Goal: Task Accomplishment & Management: Find specific page/section

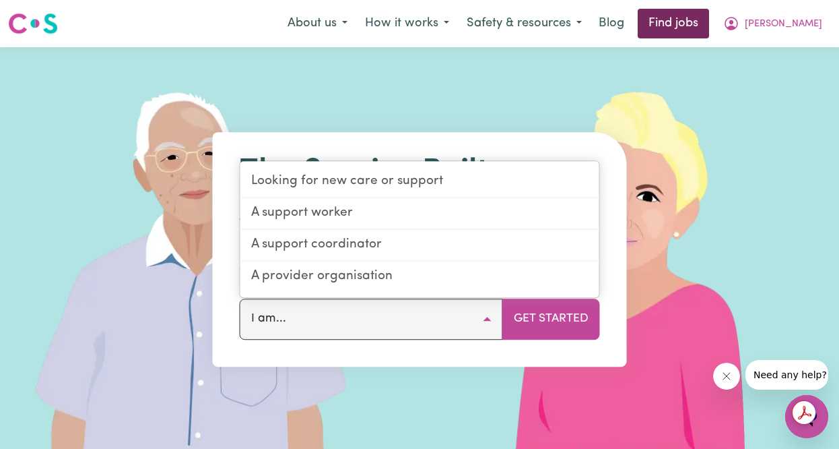
click at [709, 20] on link "Find jobs" at bounding box center [673, 24] width 71 height 30
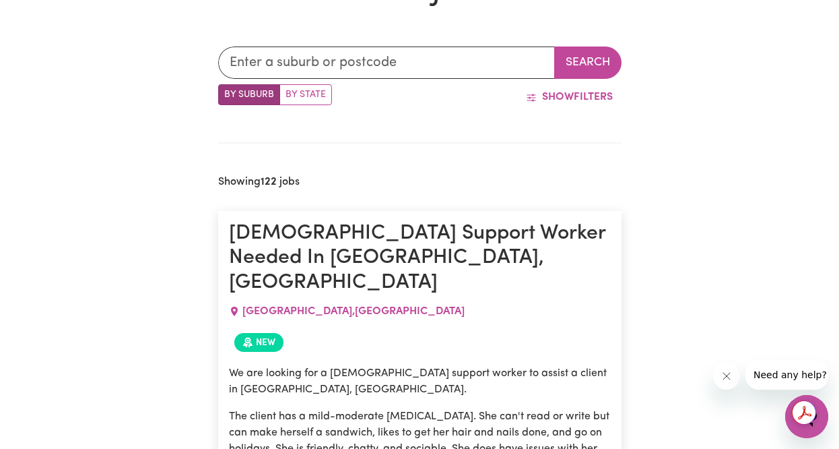
scroll to position [383, 0]
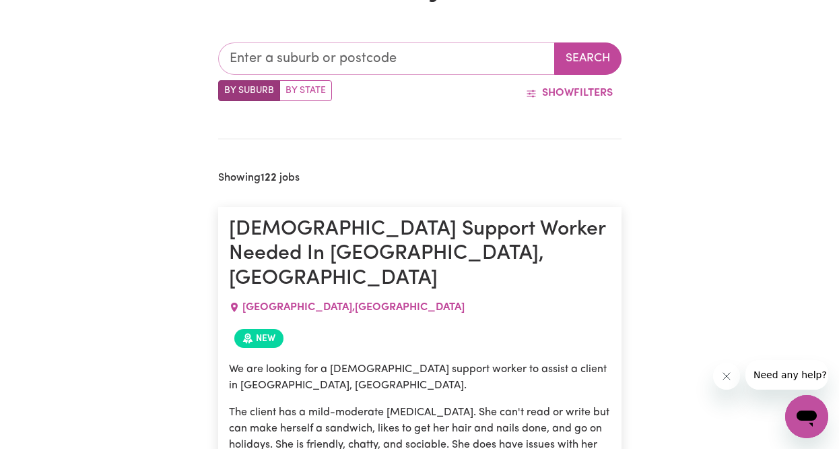
click at [348, 66] on input "text" at bounding box center [386, 58] width 337 height 32
type input "2140"
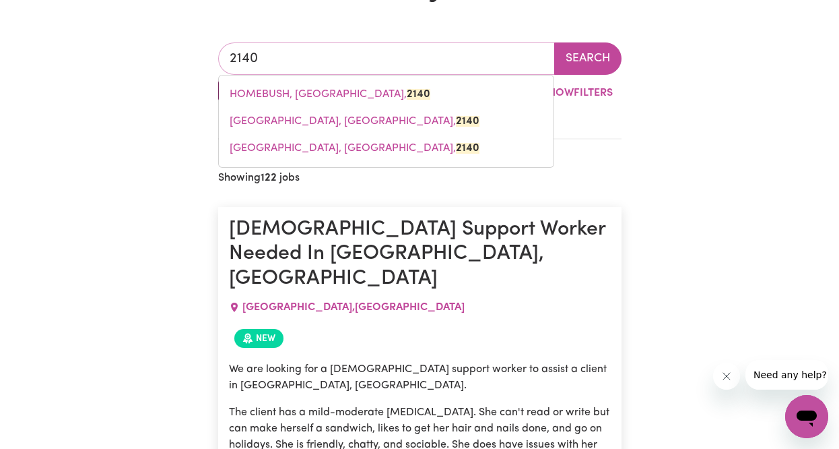
click at [388, 150] on span "[GEOGRAPHIC_DATA], [GEOGRAPHIC_DATA], 2140" at bounding box center [355, 148] width 250 height 11
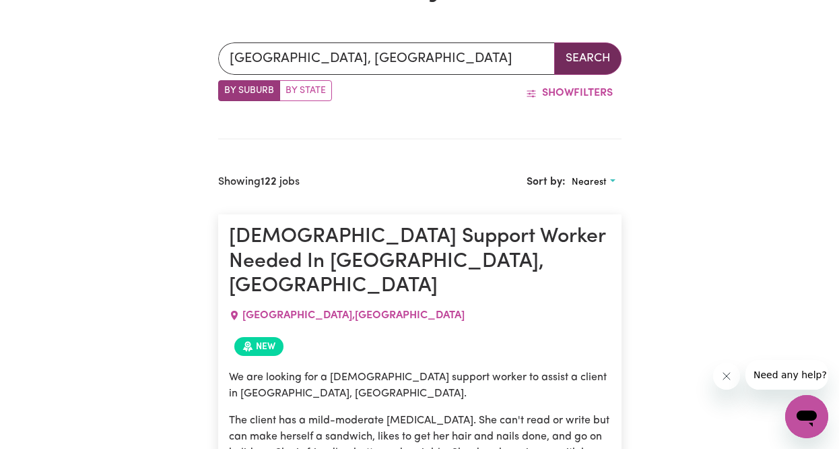
click at [581, 50] on button "Search" at bounding box center [588, 58] width 67 height 32
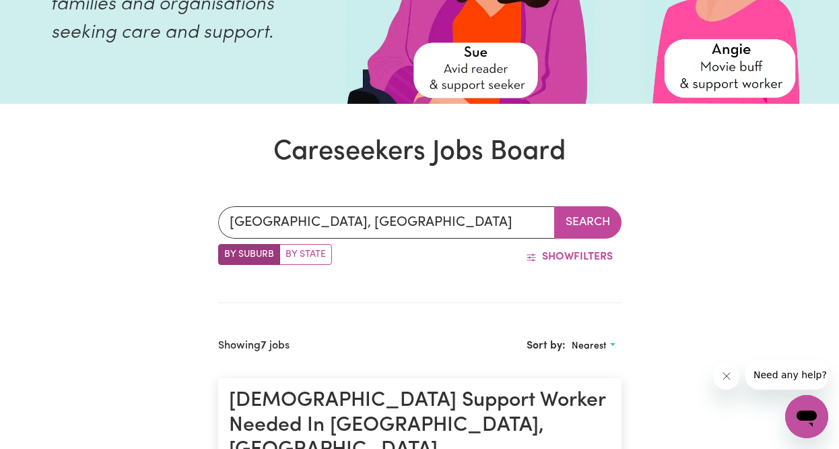
scroll to position [231, 0]
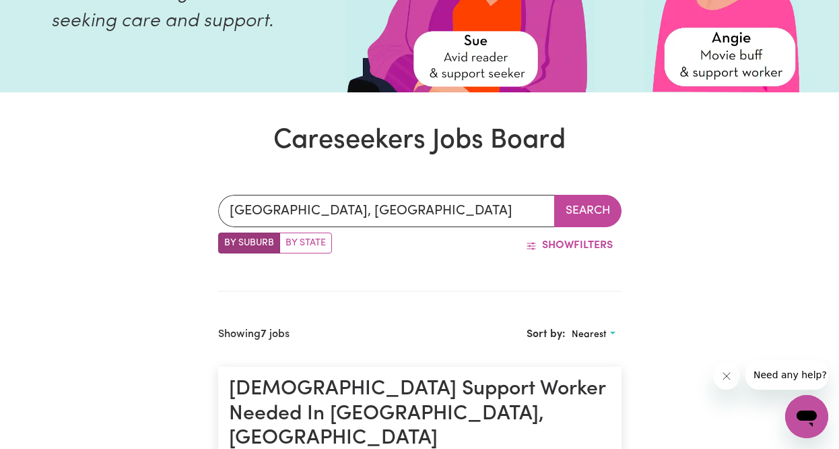
click at [295, 243] on label "By State" at bounding box center [306, 242] width 53 height 21
click at [227, 241] on input "By State" at bounding box center [222, 236] width 9 height 9
radio input "true"
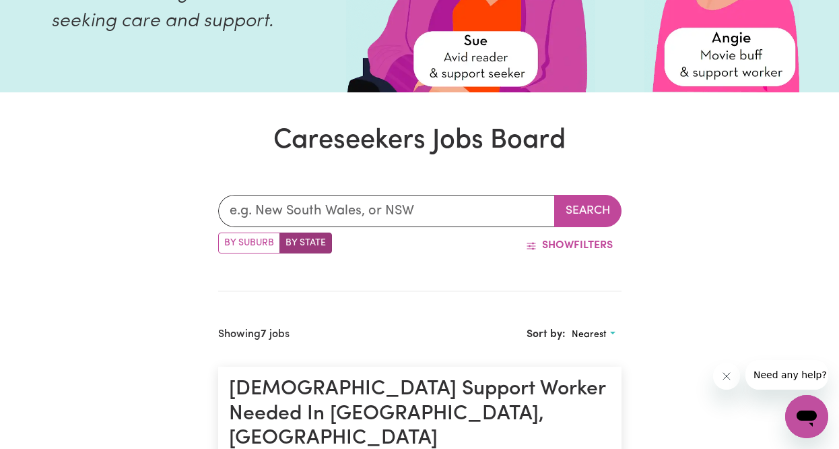
click at [237, 247] on label "By Suburb" at bounding box center [249, 242] width 62 height 21
click at [227, 241] on input "By Suburb" at bounding box center [222, 236] width 9 height 9
radio input "true"
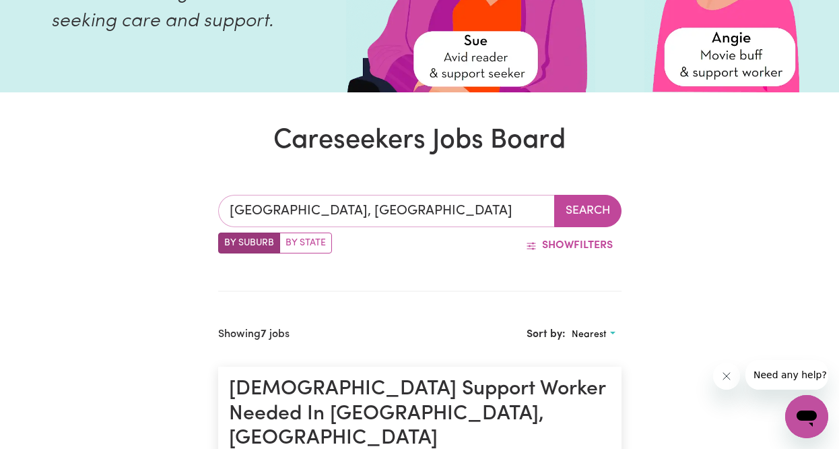
click at [523, 214] on input "[GEOGRAPHIC_DATA], [GEOGRAPHIC_DATA]" at bounding box center [386, 211] width 337 height 32
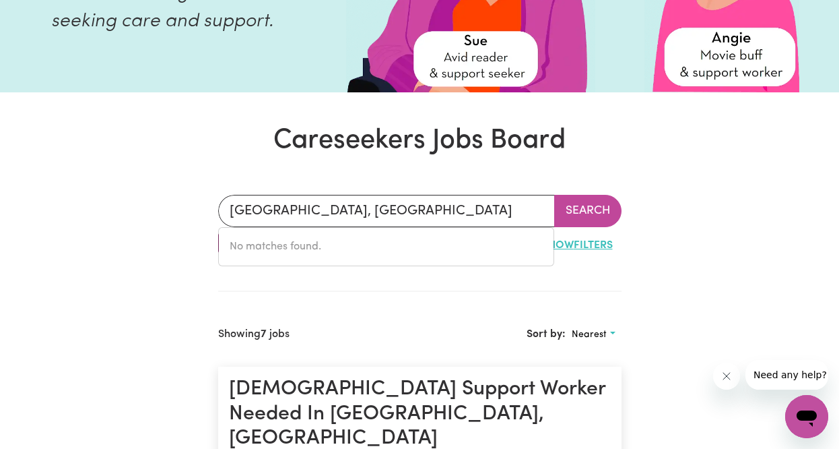
click at [598, 243] on button "Show Filters" at bounding box center [569, 245] width 104 height 26
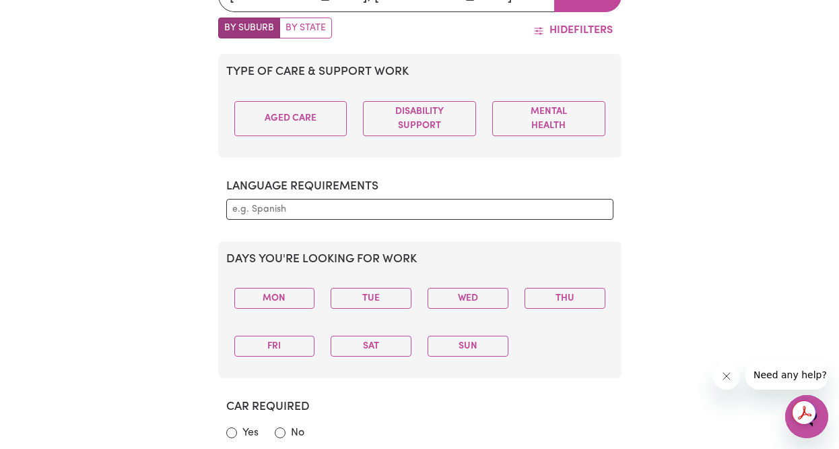
scroll to position [0, 0]
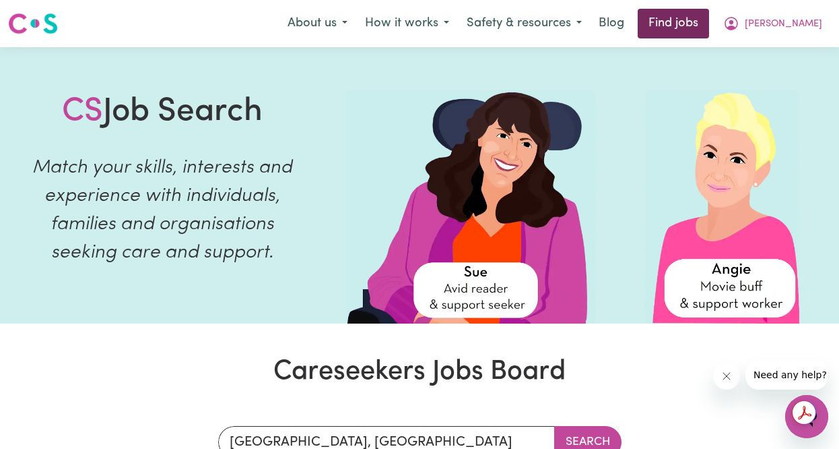
click at [709, 24] on link "Find jobs" at bounding box center [673, 24] width 71 height 30
click at [709, 22] on link "Find jobs" at bounding box center [673, 24] width 71 height 30
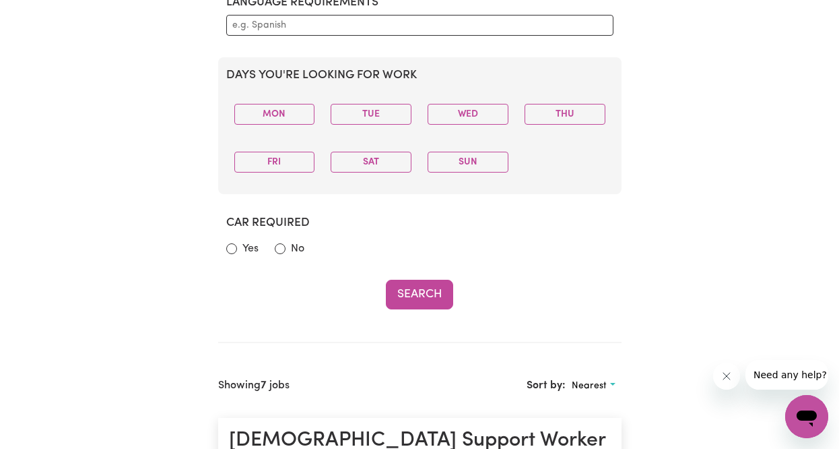
scroll to position [311, 0]
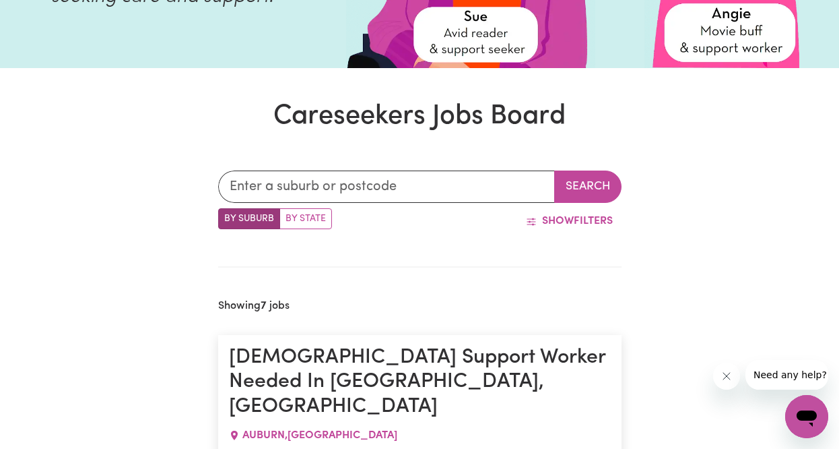
scroll to position [261, 0]
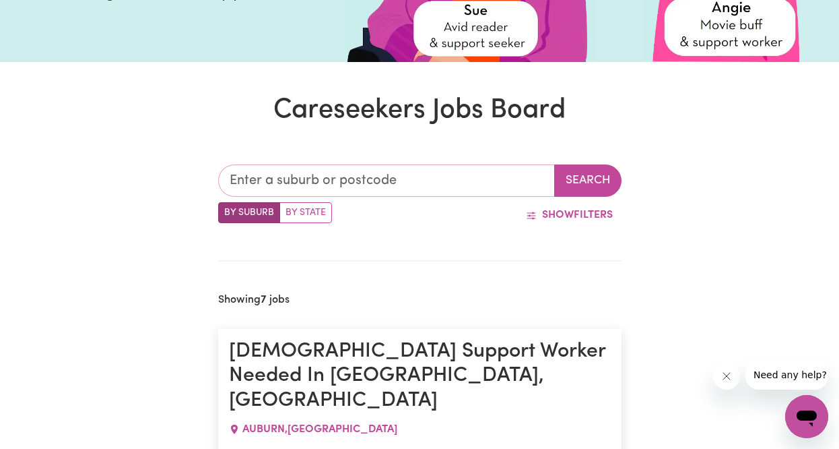
click at [395, 182] on input "text" at bounding box center [386, 180] width 337 height 32
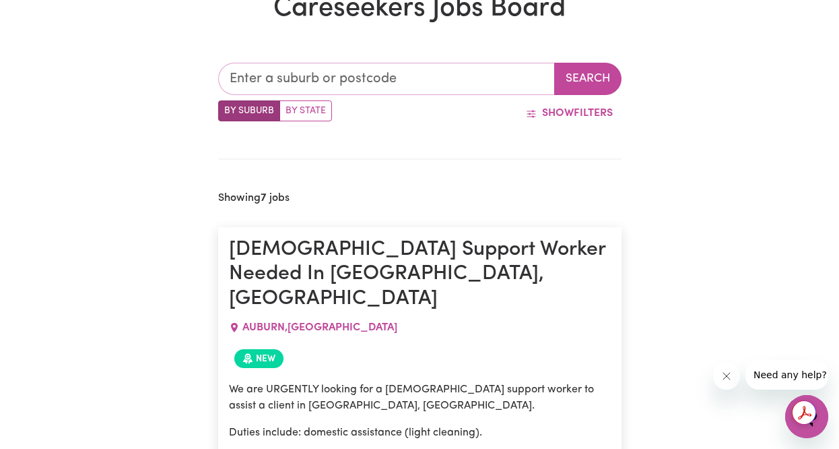
scroll to position [0, 0]
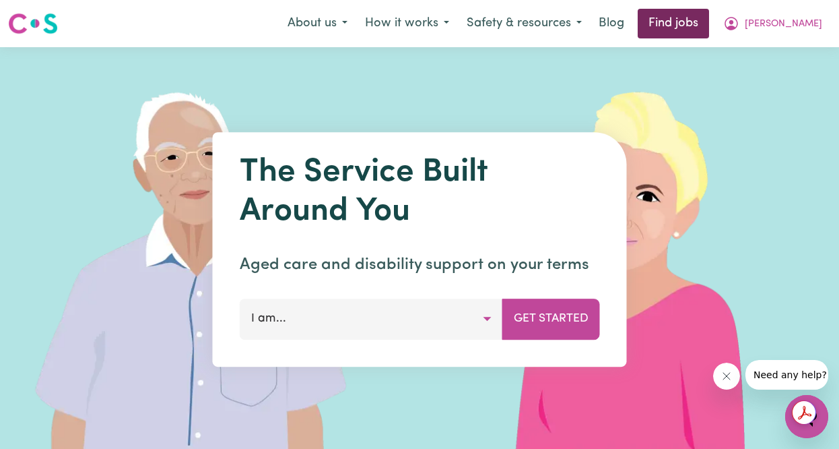
click at [709, 14] on link "Find jobs" at bounding box center [673, 24] width 71 height 30
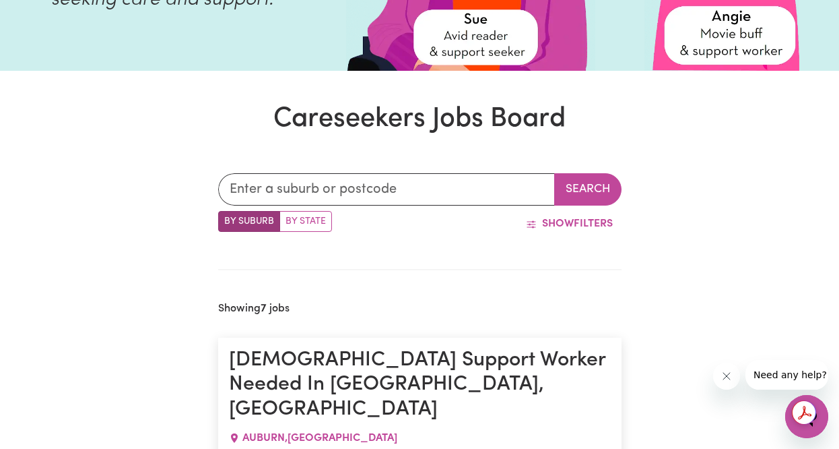
scroll to position [315, 0]
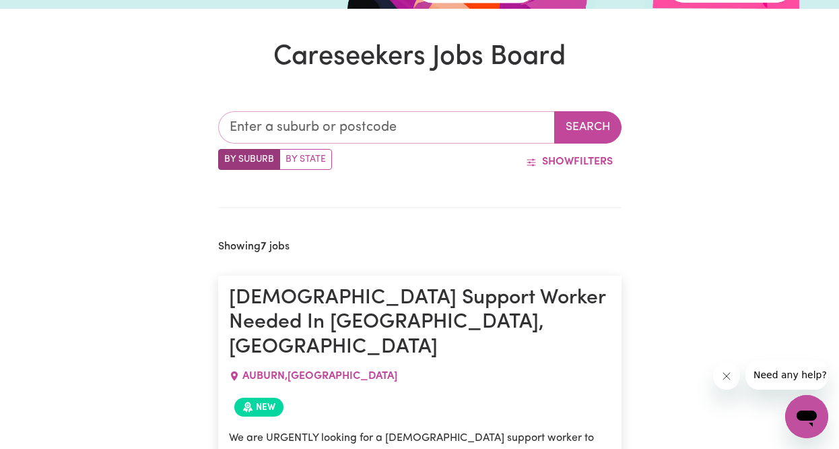
click at [507, 133] on input "text" at bounding box center [386, 127] width 337 height 32
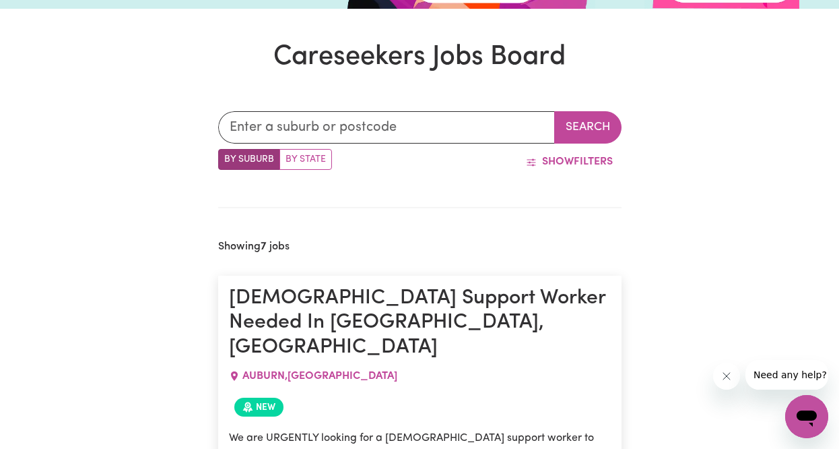
click at [309, 158] on label "By State" at bounding box center [306, 159] width 53 height 21
click at [227, 158] on input "By State" at bounding box center [222, 153] width 9 height 9
radio input "true"
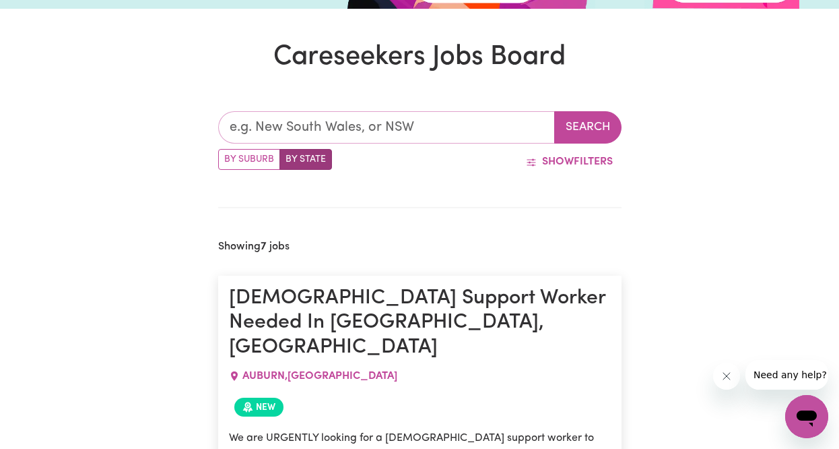
click at [423, 139] on input "text" at bounding box center [386, 127] width 337 height 32
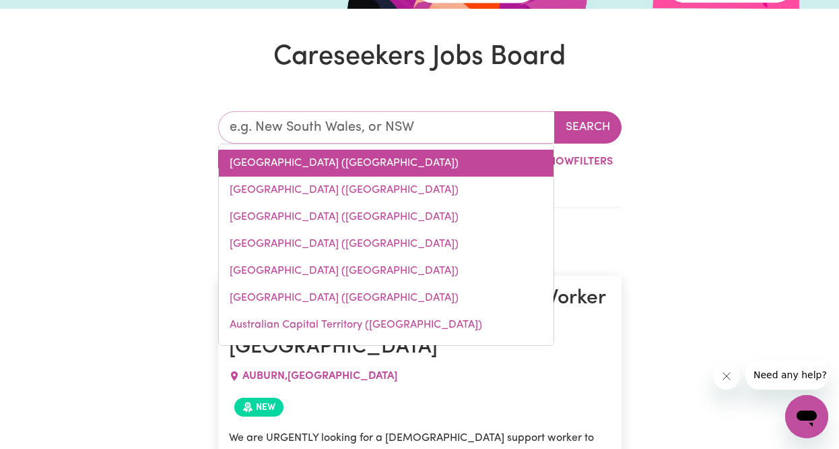
click at [375, 163] on link "[GEOGRAPHIC_DATA] ([GEOGRAPHIC_DATA])" at bounding box center [386, 163] width 335 height 27
type input "[GEOGRAPHIC_DATA] ([GEOGRAPHIC_DATA])"
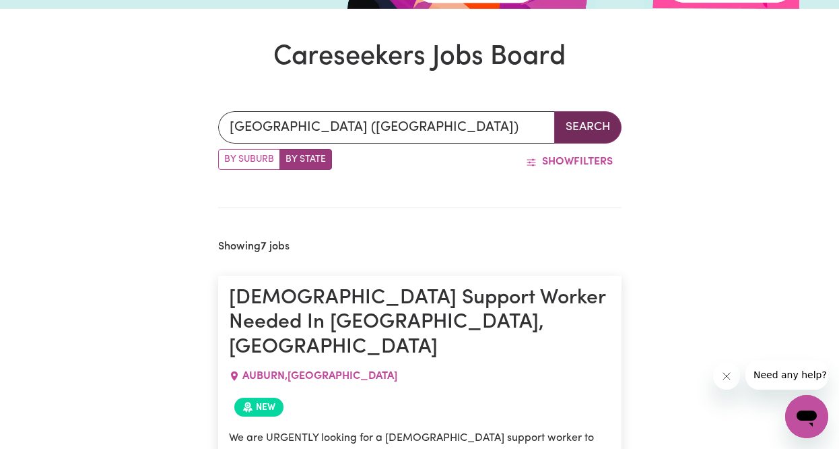
click at [590, 131] on button "Search" at bounding box center [588, 127] width 67 height 32
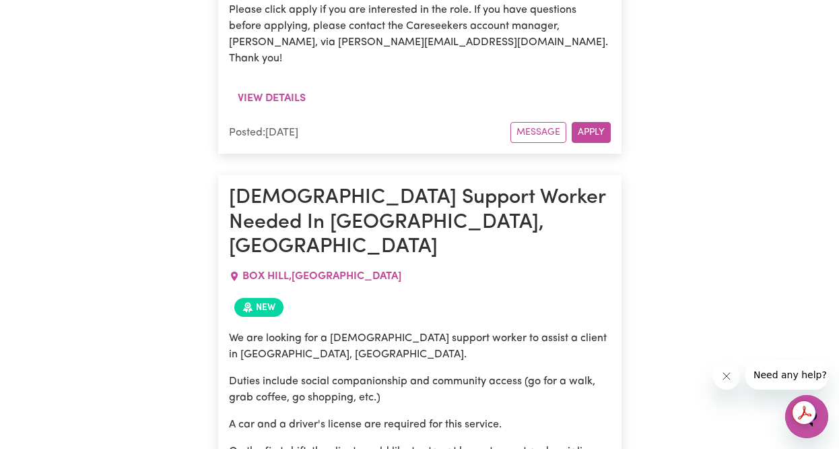
scroll to position [10558, 0]
